Goal: Task Accomplishment & Management: Manage account settings

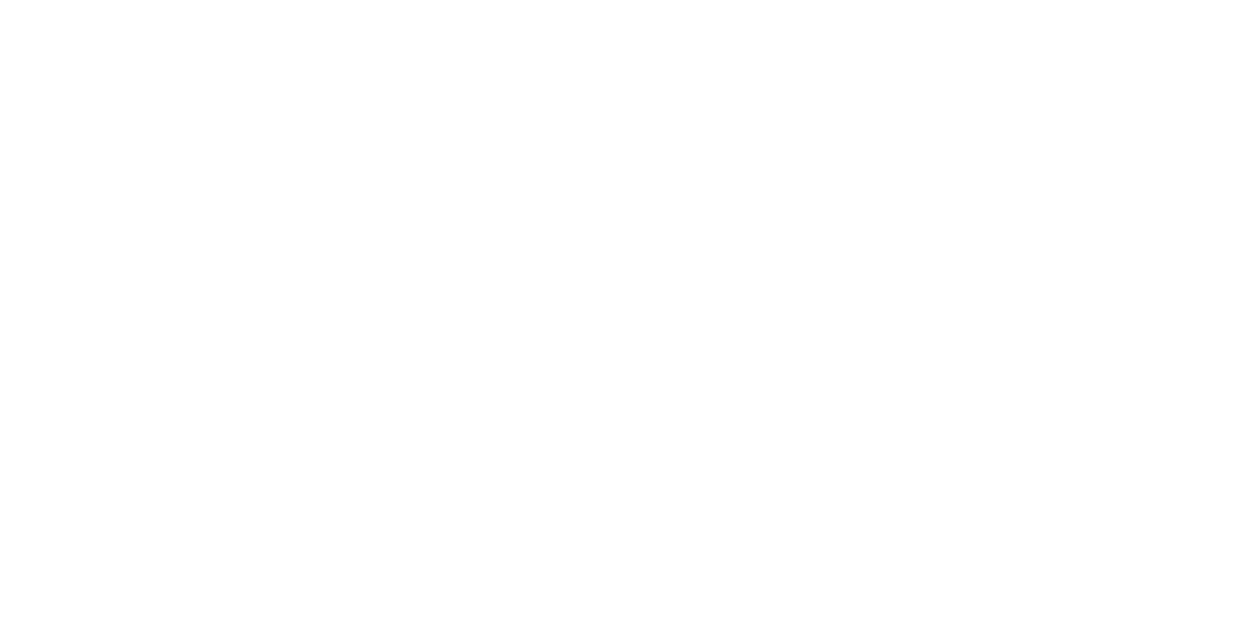
scroll to position [540, 0]
click at [181, 275] on div "Tracking" at bounding box center [154, 269] width 54 height 18
click at [777, 482] on icon "button" at bounding box center [773, 487] width 10 height 10
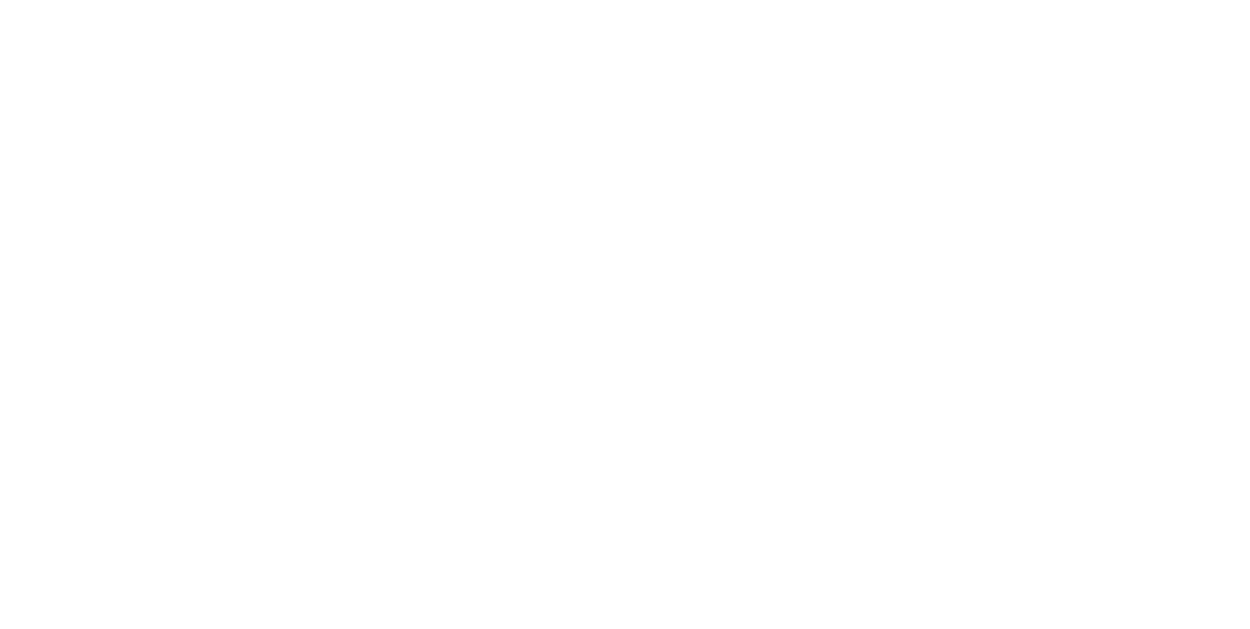
click at [617, 303] on button "Clock Off" at bounding box center [563, 309] width 107 height 31
click at [1045, 102] on button "Close" at bounding box center [1009, 108] width 71 height 31
click at [259, 152] on button "Collaborate" at bounding box center [166, 171] width 186 height 49
click at [879, 585] on div at bounding box center [628, 575] width 501 height 21
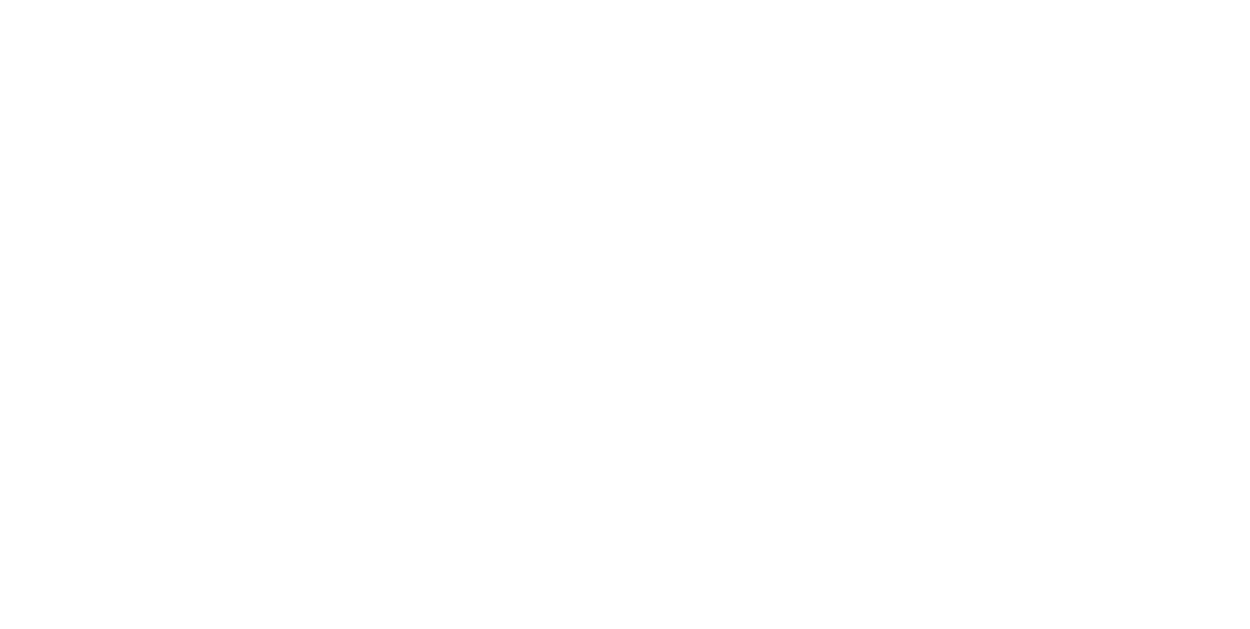
scroll to position [481, 0]
click at [1045, 105] on button "Close" at bounding box center [1009, 108] width 71 height 31
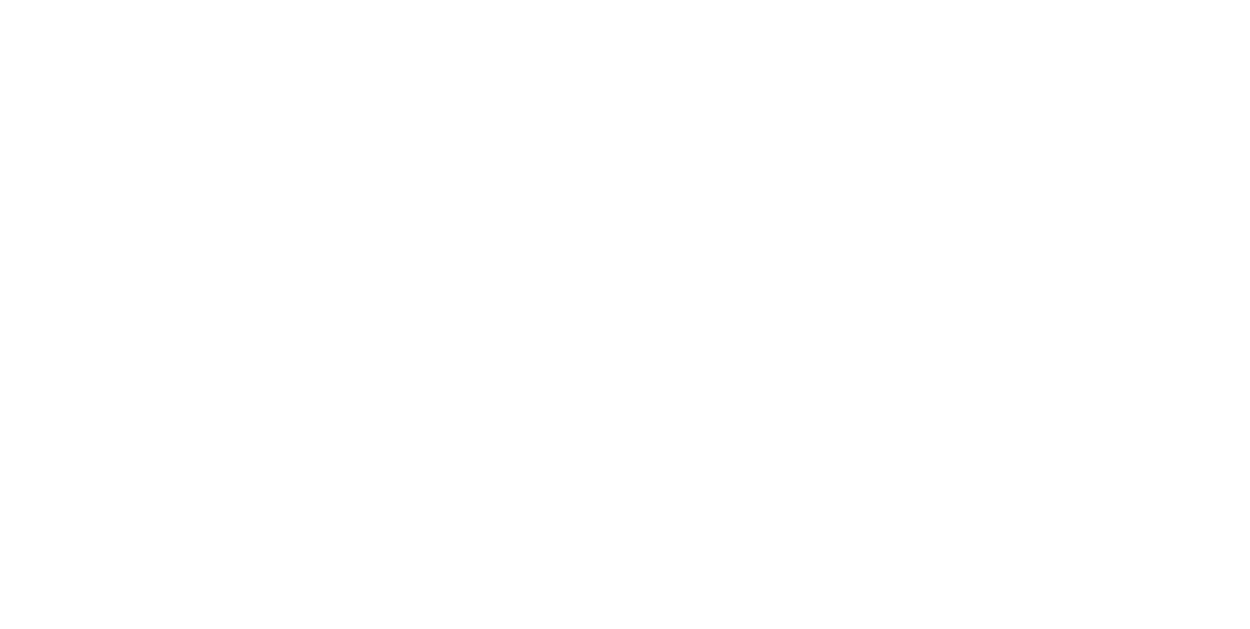
click at [204, 173] on div "Collaborate" at bounding box center [165, 171] width 77 height 18
